Goal: Go to known website: Access a specific website the user already knows

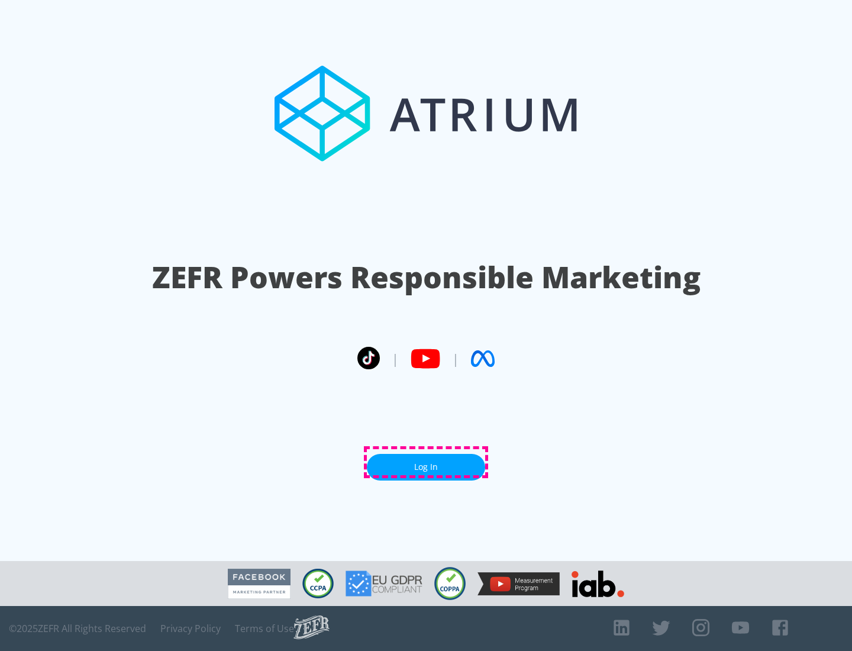
click at [426, 462] on link "Log In" at bounding box center [426, 467] width 118 height 27
